Goal: Transaction & Acquisition: Purchase product/service

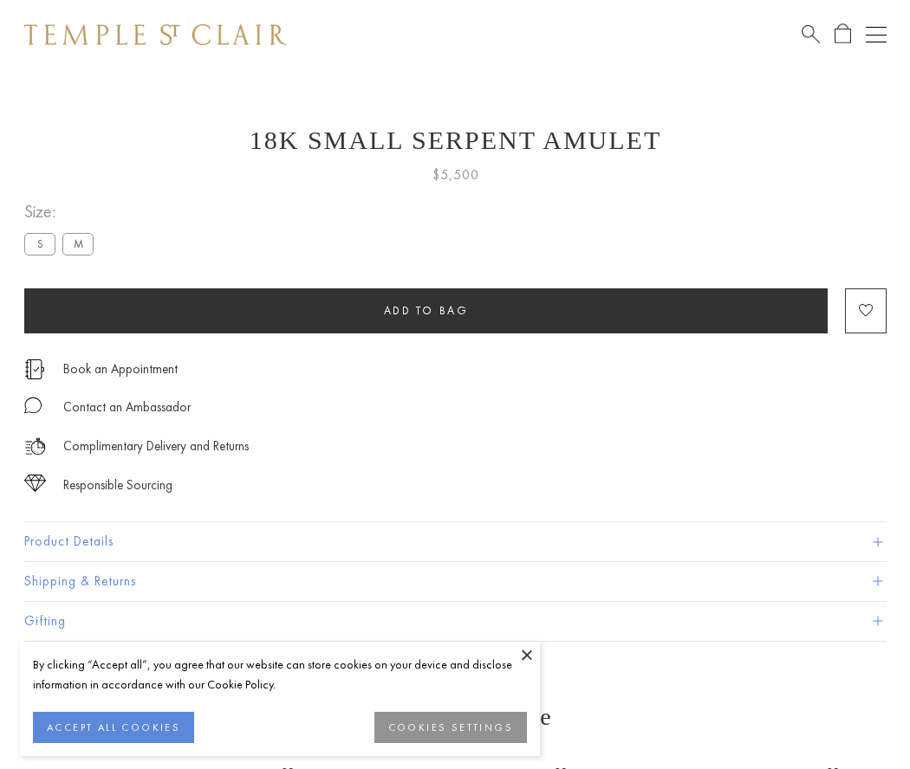
scroll to position [37, 0]
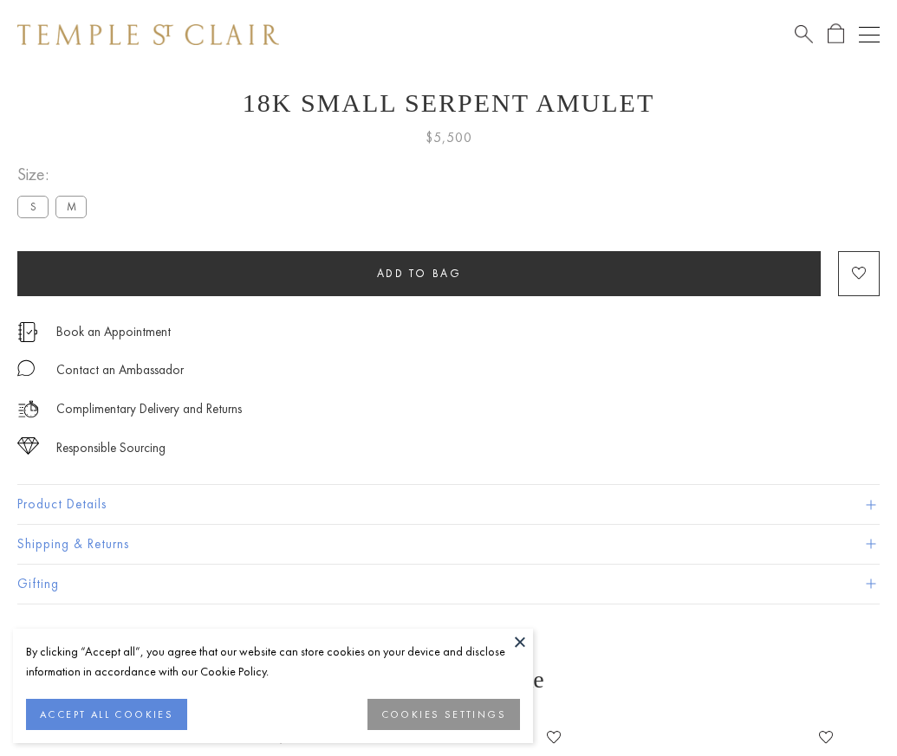
click at [418, 273] on span "Add to bag" at bounding box center [419, 273] width 85 height 15
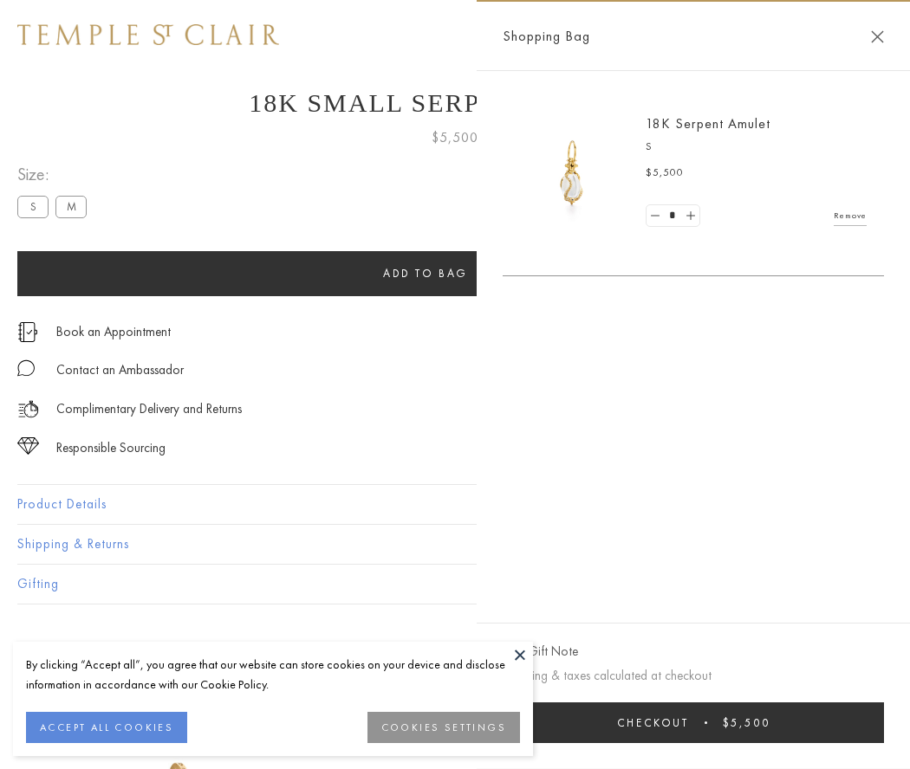
click at [715, 723] on button "Checkout $5,500" at bounding box center [693, 723] width 381 height 41
